Goal: Task Accomplishment & Management: Manage account settings

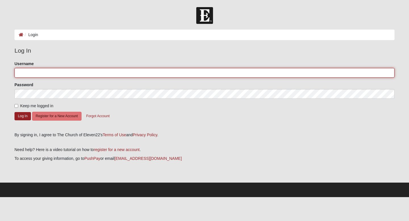
click at [52, 74] on input "Username" at bounding box center [204, 73] width 380 height 10
type input "TyraDant"
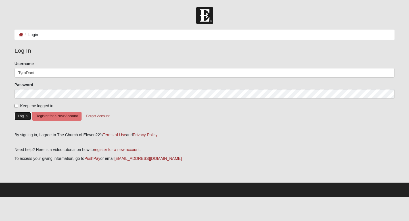
click at [28, 114] on button "Log In" at bounding box center [22, 116] width 16 height 8
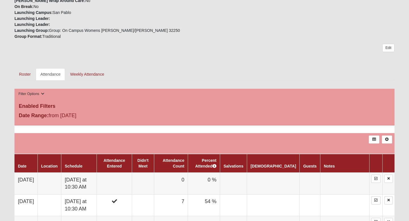
scroll to position [275, 0]
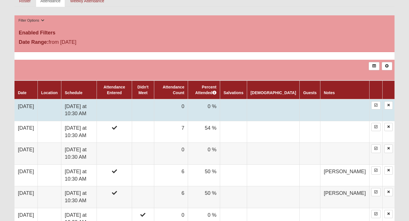
click at [132, 107] on td at bounding box center [114, 110] width 35 height 22
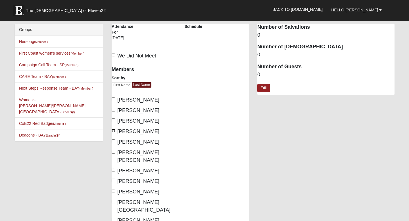
click at [113, 131] on input "[PERSON_NAME]" at bounding box center [114, 131] width 4 height 4
checkbox input "true"
click at [112, 141] on input "[PERSON_NAME]" at bounding box center [114, 141] width 4 height 4
checkbox input "true"
click at [113, 152] on input "[PERSON_NAME] [PERSON_NAME]" at bounding box center [114, 152] width 4 height 4
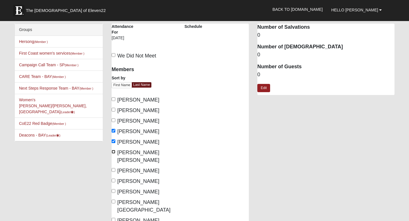
checkbox input "true"
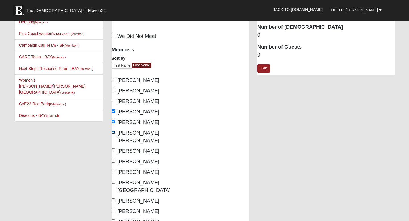
scroll to position [20, 0]
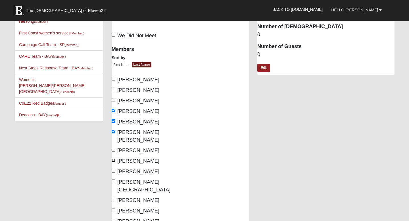
click at [114, 158] on input "[PERSON_NAME]" at bounding box center [114, 160] width 4 height 4
checkbox input "true"
click at [114, 148] on input "[PERSON_NAME]" at bounding box center [114, 150] width 4 height 4
checkbox input "true"
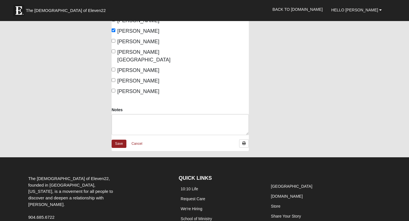
scroll to position [156, 0]
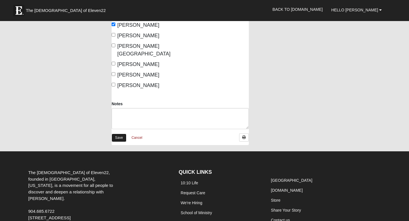
click at [122, 133] on link "Save" at bounding box center [119, 137] width 15 height 8
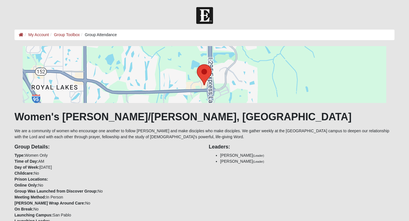
click at [196, 142] on div "Group Details: Type: Women Only Time of Day: AM Day of Week: Wednesday Childcar…" at bounding box center [107, 191] width 194 height 102
